Goal: Task Accomplishment & Management: Manage account settings

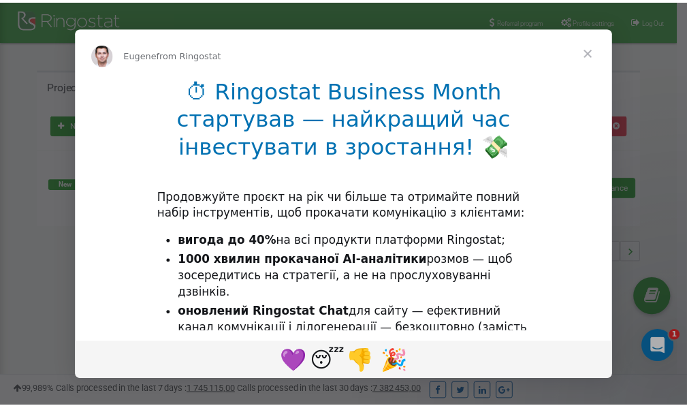
scroll to position [203, 0]
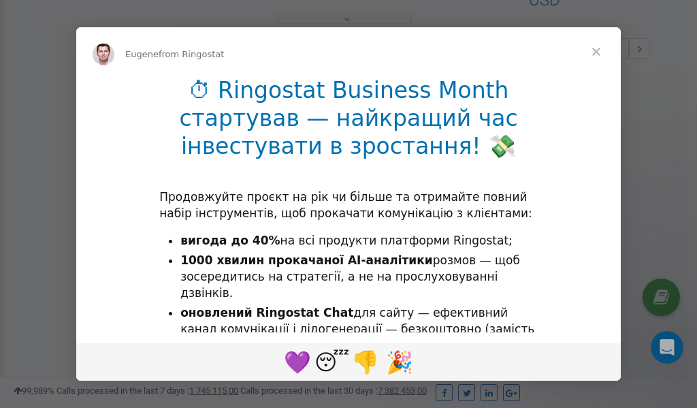
click at [597, 52] on span "Close" at bounding box center [596, 51] width 49 height 49
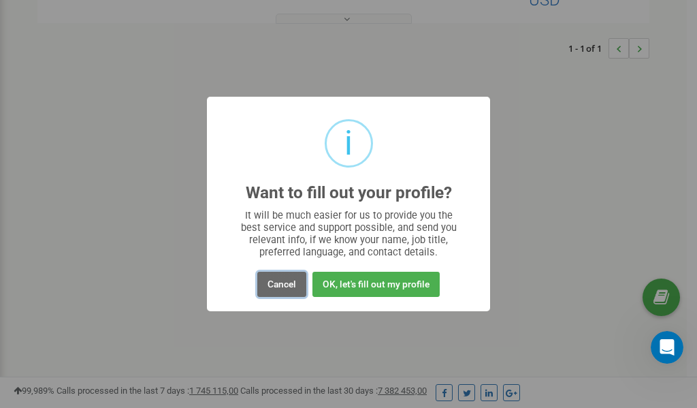
click at [289, 283] on button "Cancel" at bounding box center [281, 284] width 49 height 25
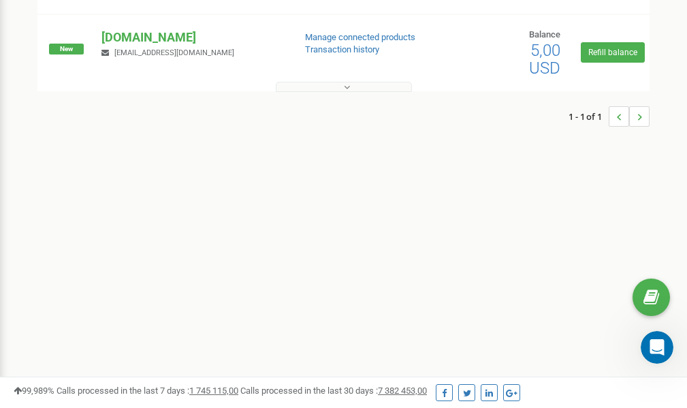
scroll to position [0, 0]
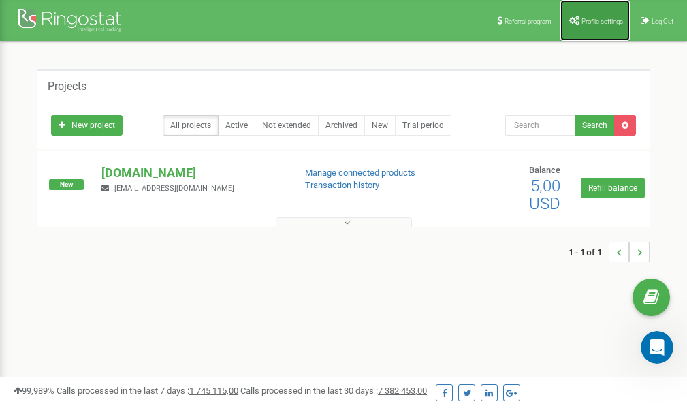
click at [594, 18] on span "Profile settings" at bounding box center [602, 21] width 42 height 7
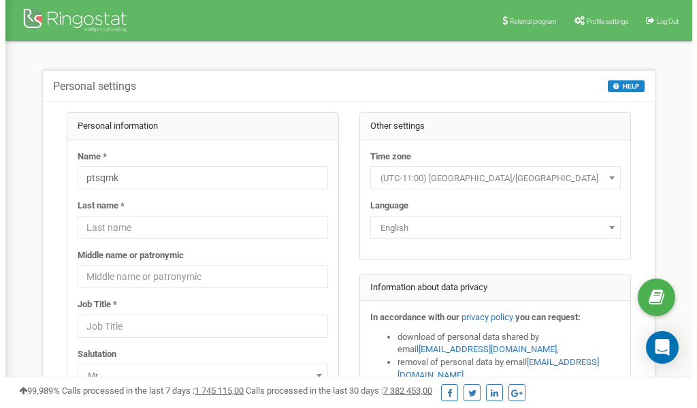
scroll to position [68, 0]
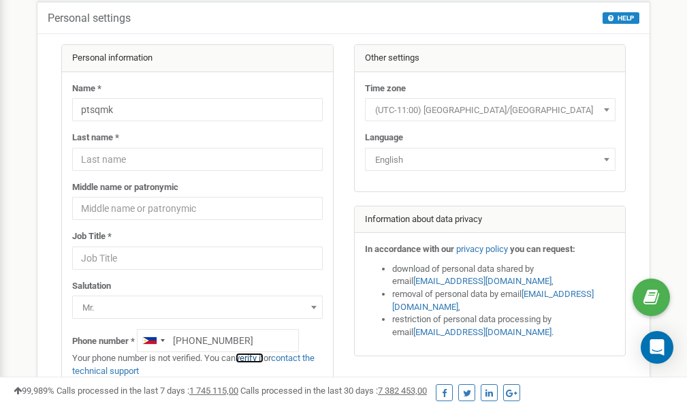
click at [255, 357] on link "verify it" at bounding box center [249, 357] width 28 height 10
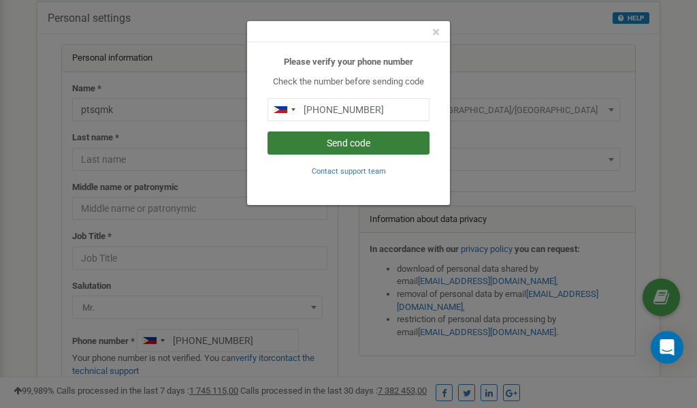
click at [328, 142] on button "Send code" at bounding box center [348, 142] width 162 height 23
